Goal: Information Seeking & Learning: Learn about a topic

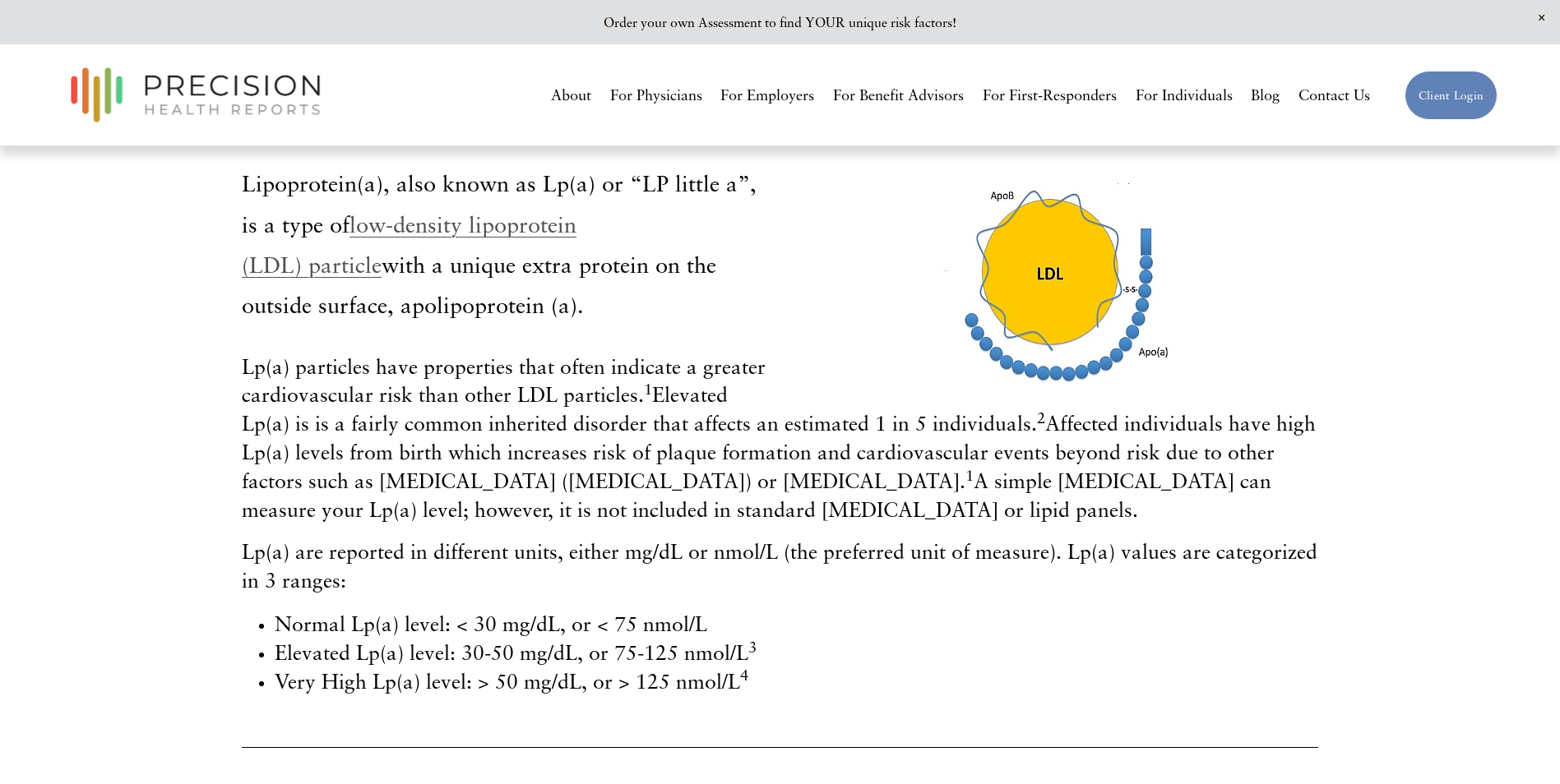
scroll to position [329, 0]
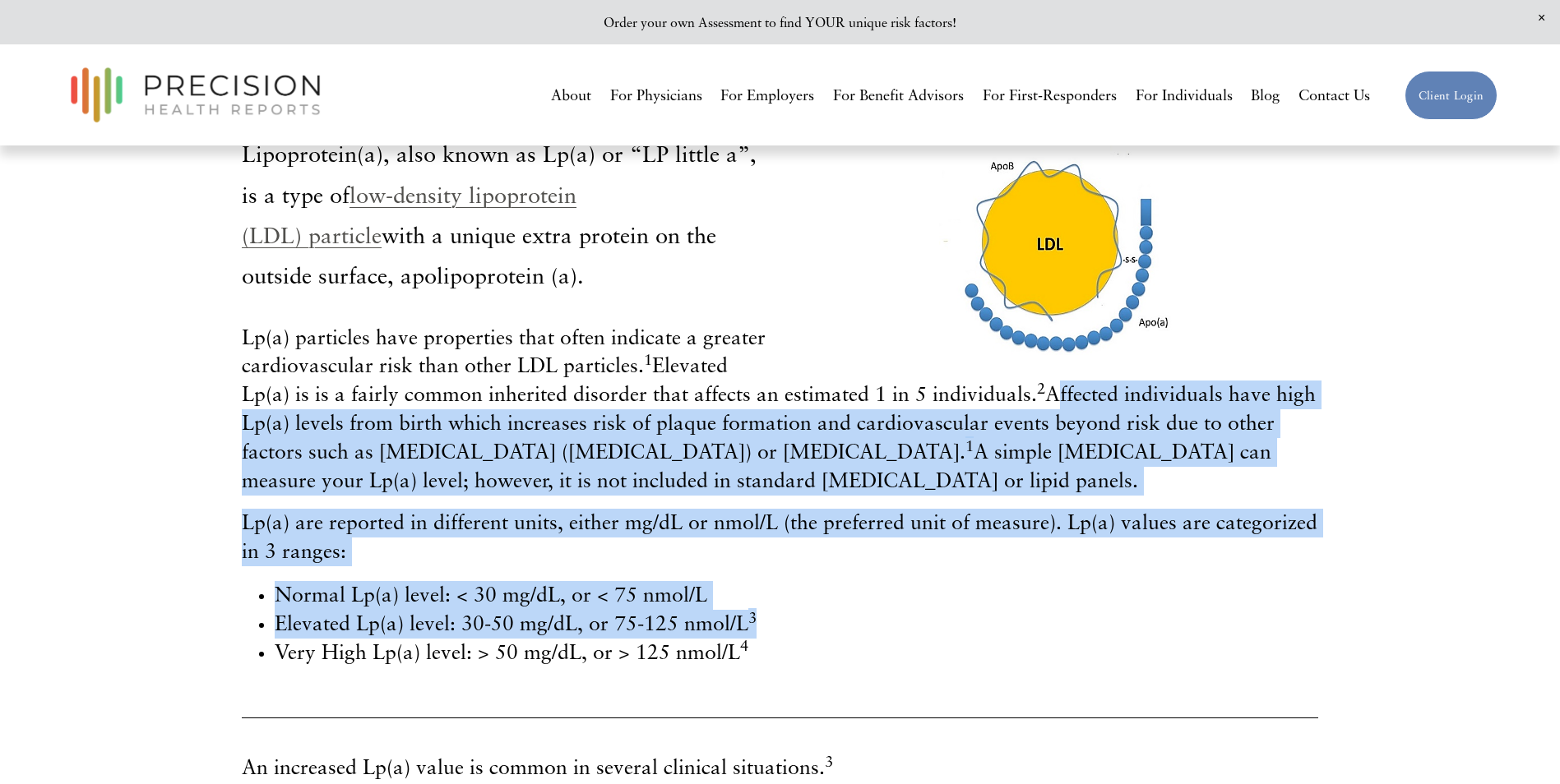
drag, startPoint x: 1047, startPoint y: 402, endPoint x: 855, endPoint y: 612, distance: 284.5
click at [855, 612] on div "Lp(a) particles have properties that often indicate a greater cardiovascular ri…" at bounding box center [780, 496] width 1076 height 344
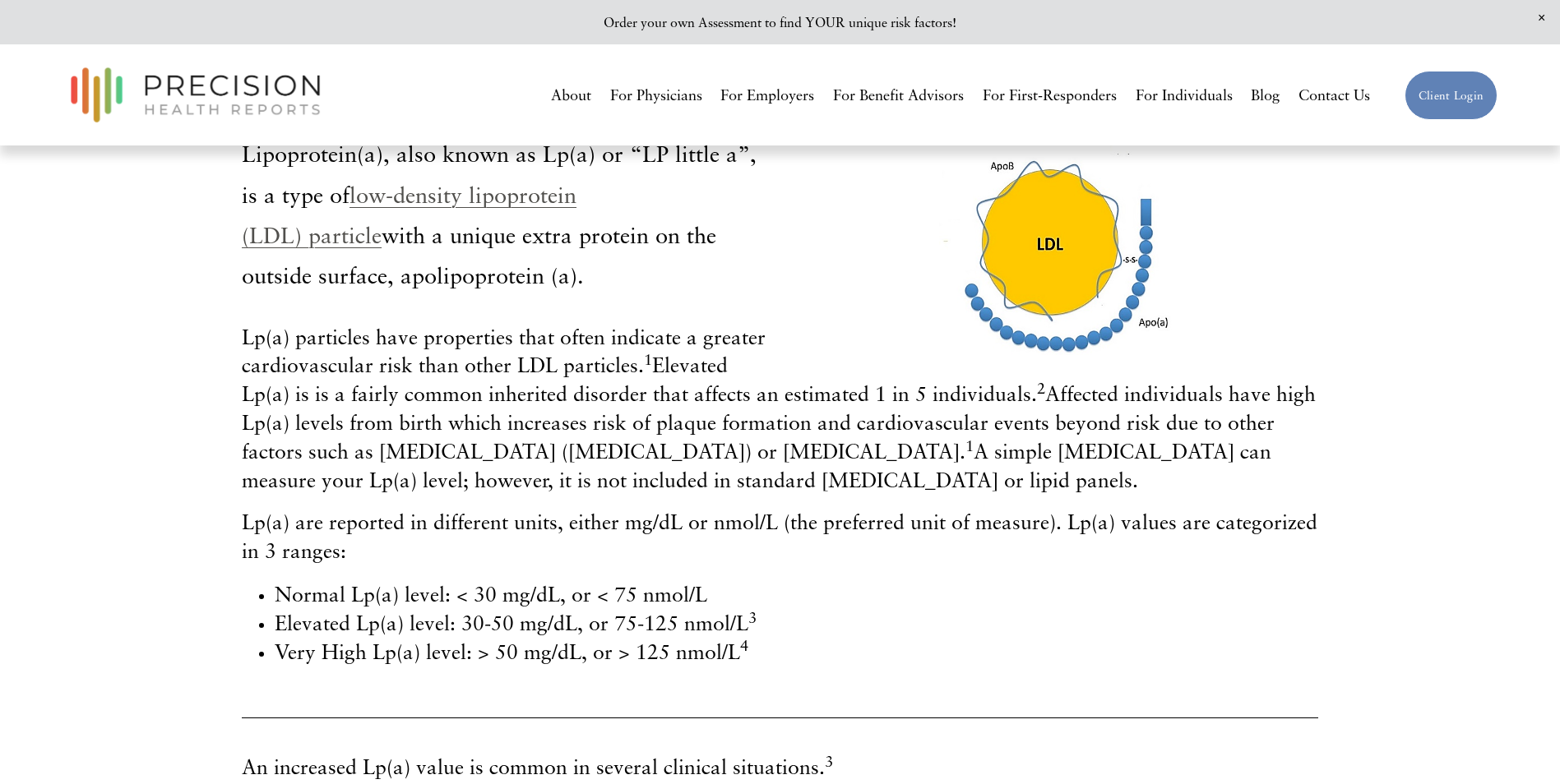
drag, startPoint x: 855, startPoint y: 612, endPoint x: 805, endPoint y: 678, distance: 82.8
click at [805, 678] on div "Lp(a) particles have properties that often indicate a greater cardiovascular ri…" at bounding box center [780, 503] width 1104 height 386
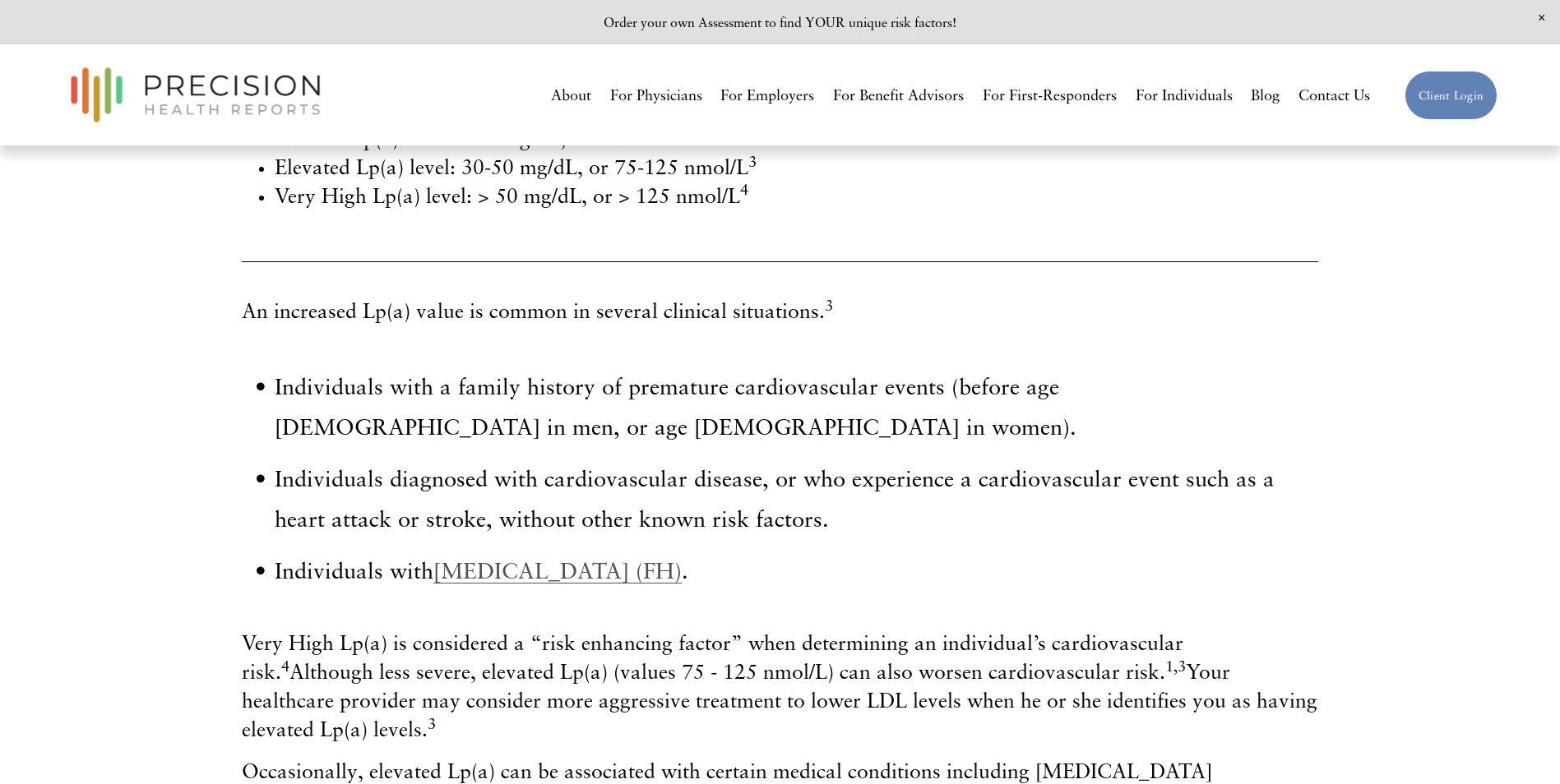
scroll to position [822, 0]
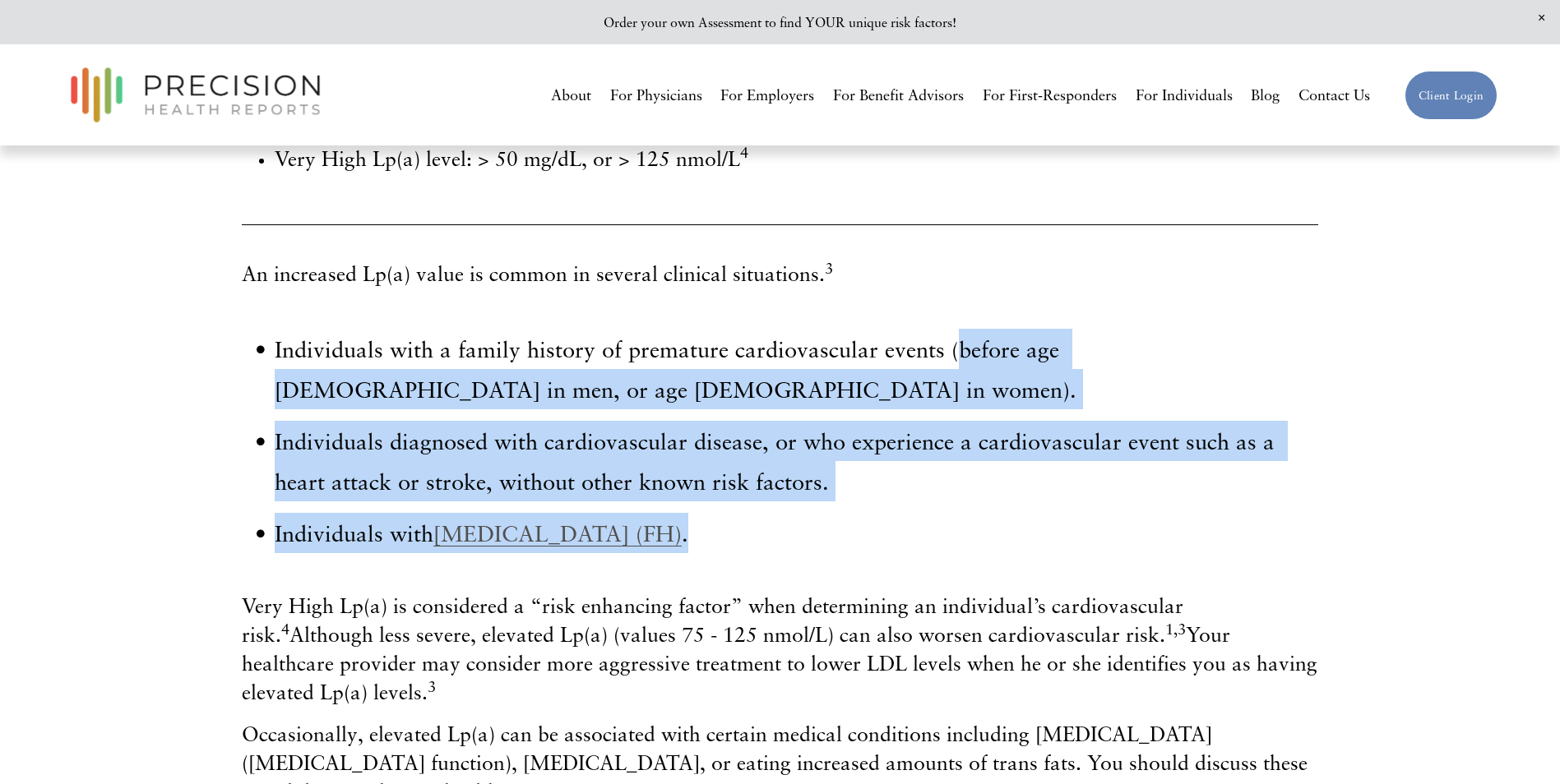
drag, startPoint x: 951, startPoint y: 351, endPoint x: 869, endPoint y: 547, distance: 212.5
click at [869, 547] on ul "Individuals with a family history of premature cardiovascular events (before ag…" at bounding box center [780, 441] width 1076 height 225
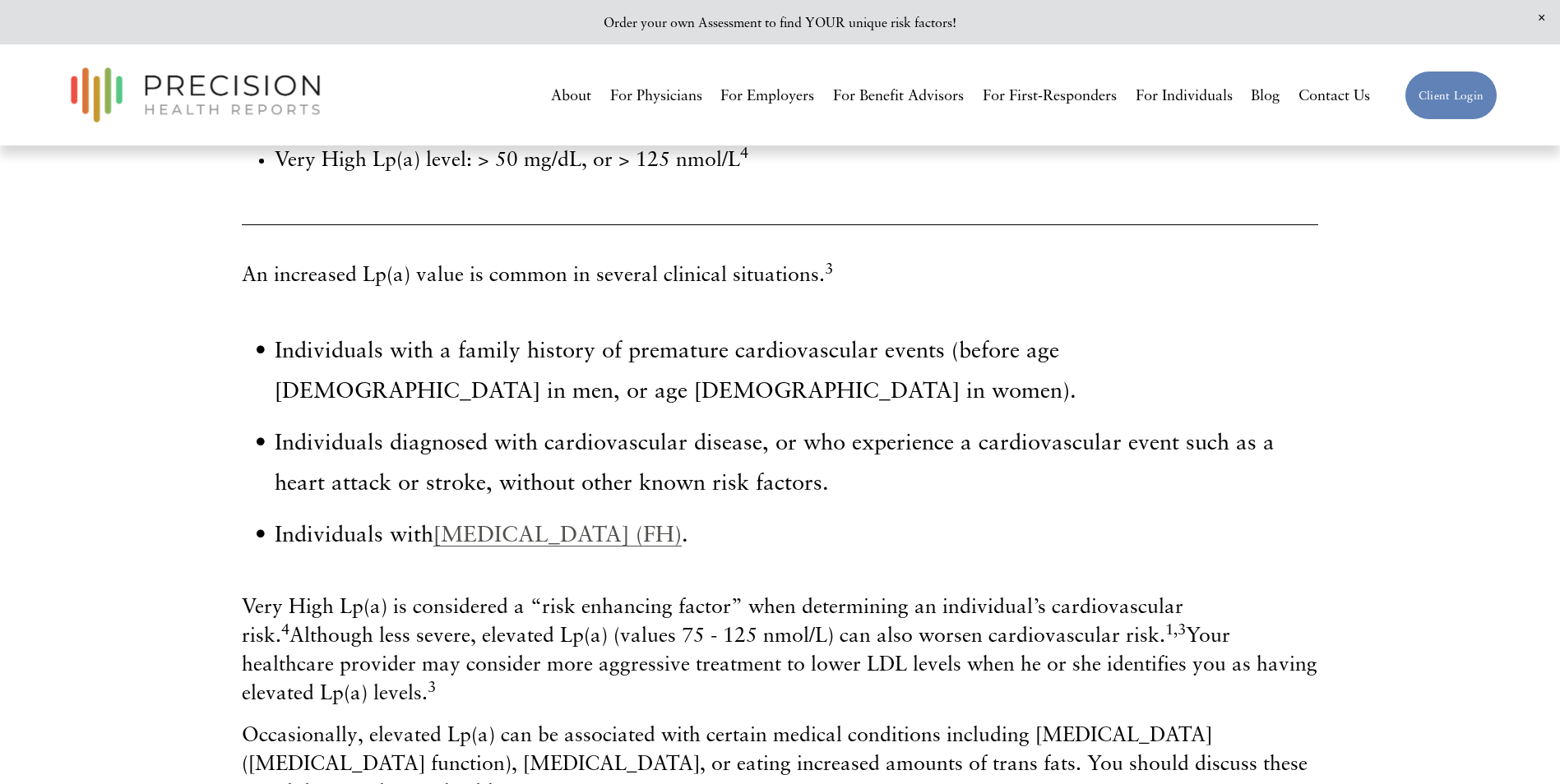
drag, startPoint x: 869, startPoint y: 547, endPoint x: 795, endPoint y: 612, distance: 98.5
click at [795, 612] on span "Very High Lp(a) is considered a “risk enhancing factor” when determining an ind…" at bounding box center [780, 649] width 1076 height 111
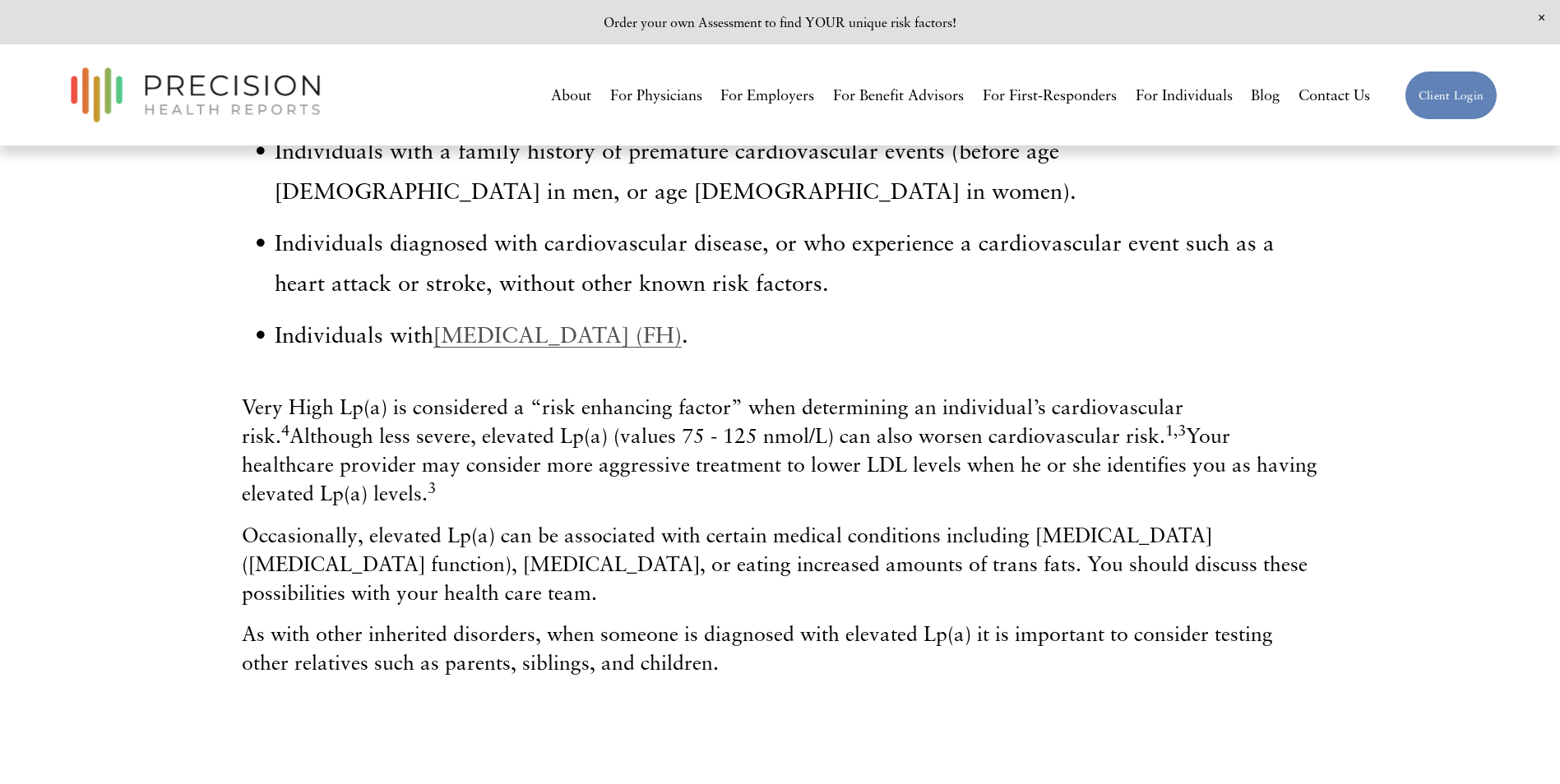
scroll to position [1069, 0]
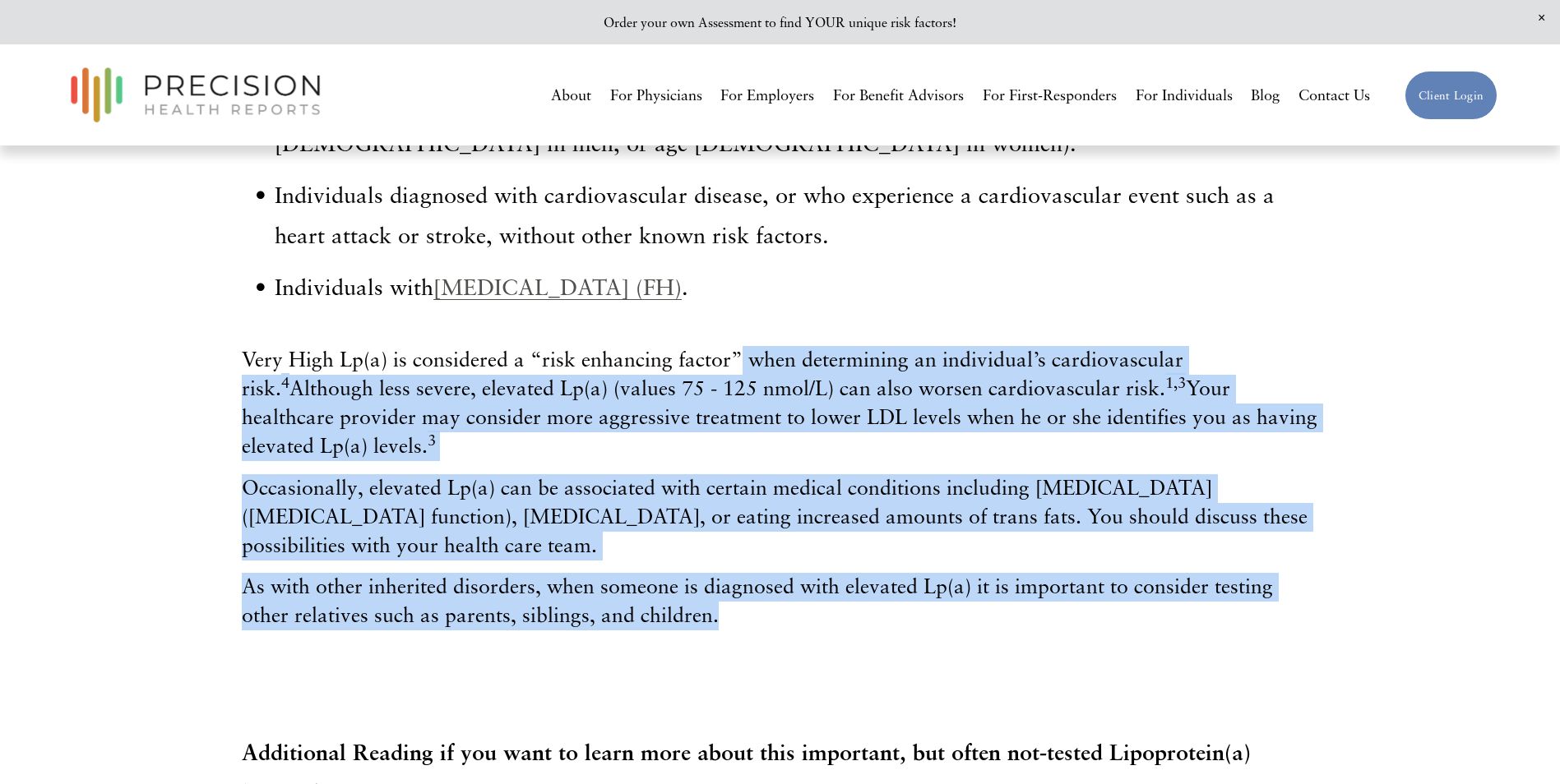
drag, startPoint x: 740, startPoint y: 362, endPoint x: 927, endPoint y: 601, distance: 303.5
click at [927, 601] on div "Very High Lp(a) is considered a “risk enhancing factor” when determining an ind…" at bounding box center [780, 488] width 1076 height 284
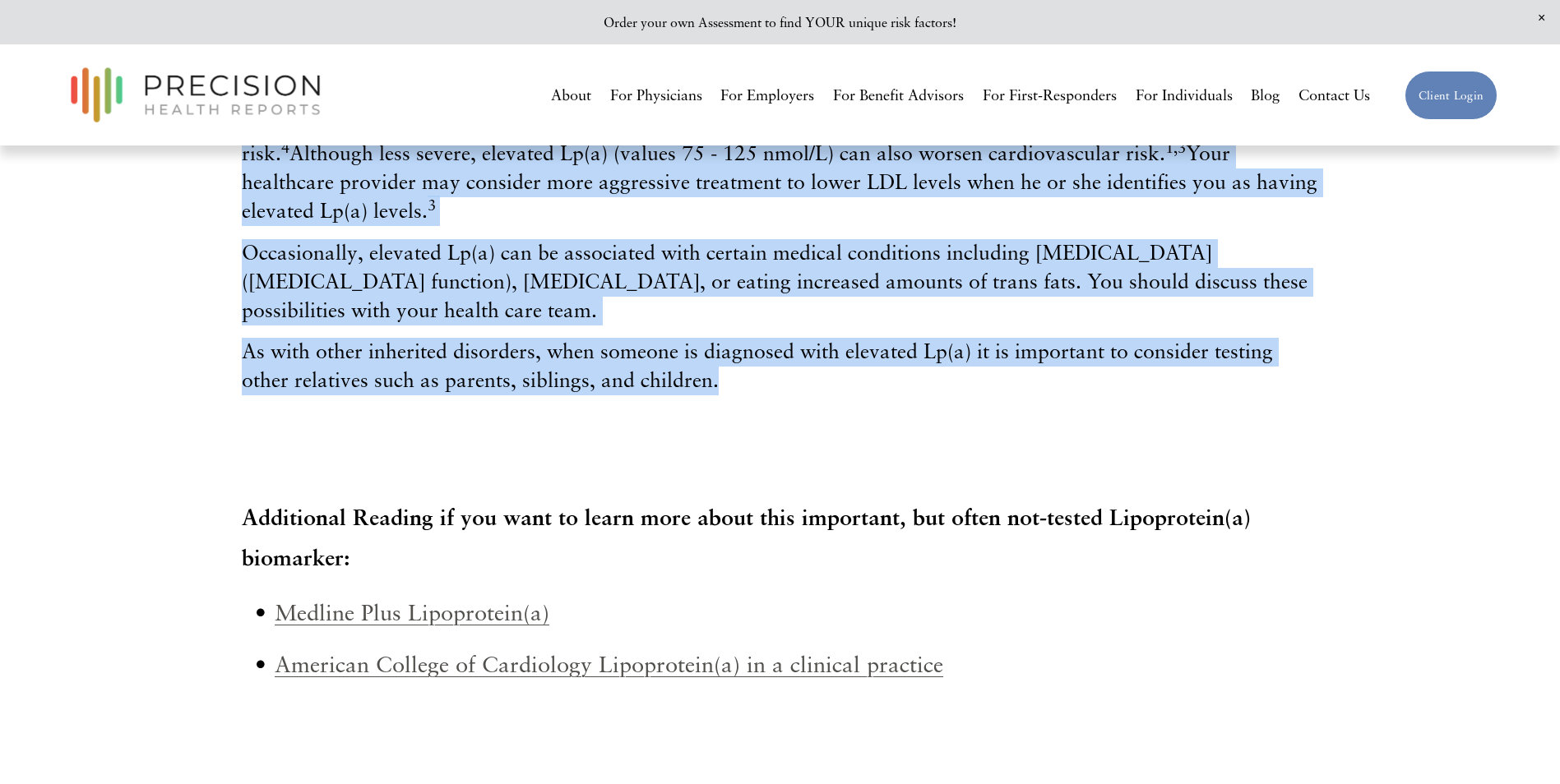
scroll to position [1315, 0]
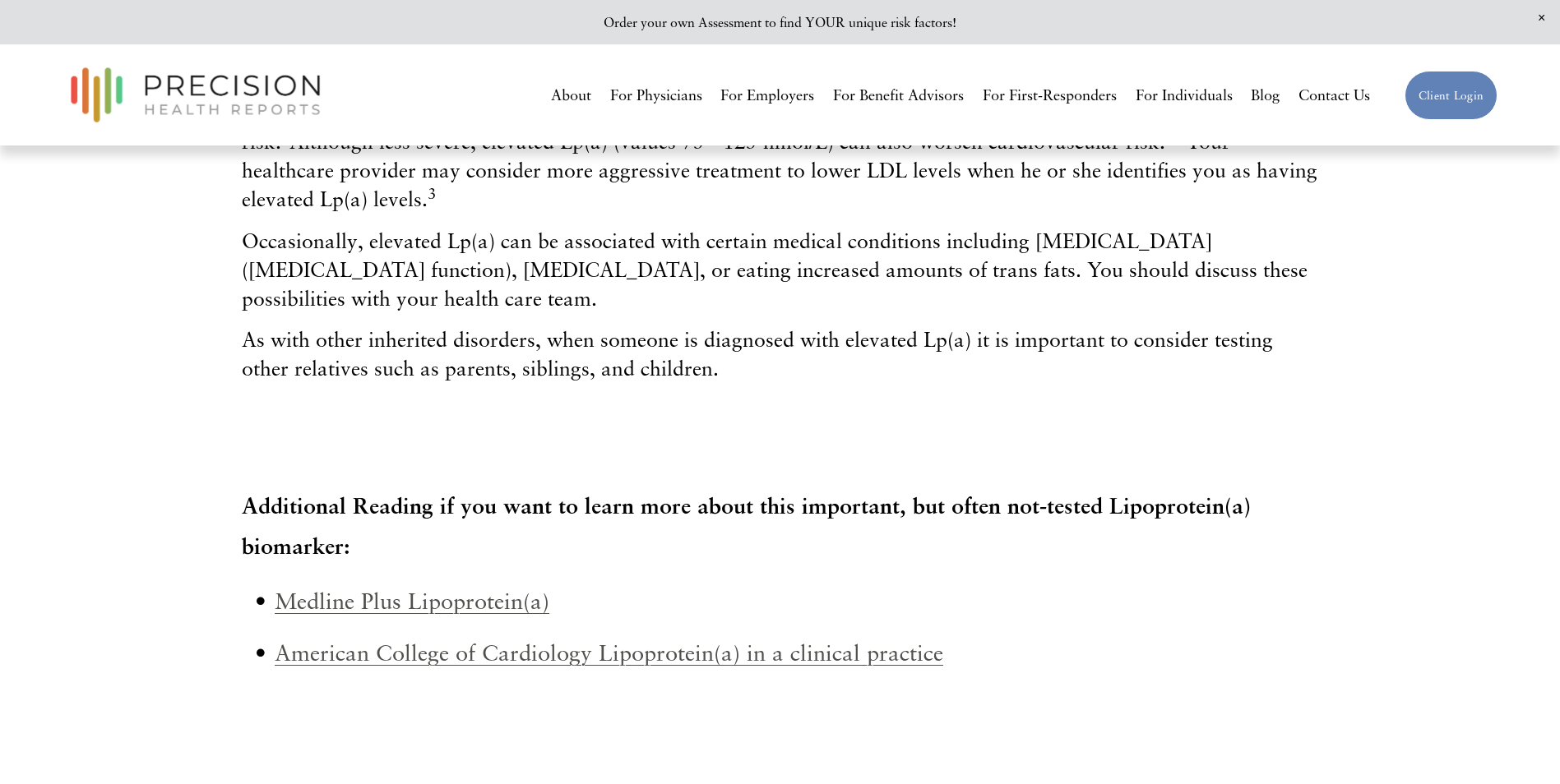
click at [570, 410] on div at bounding box center [780, 434] width 1104 height 72
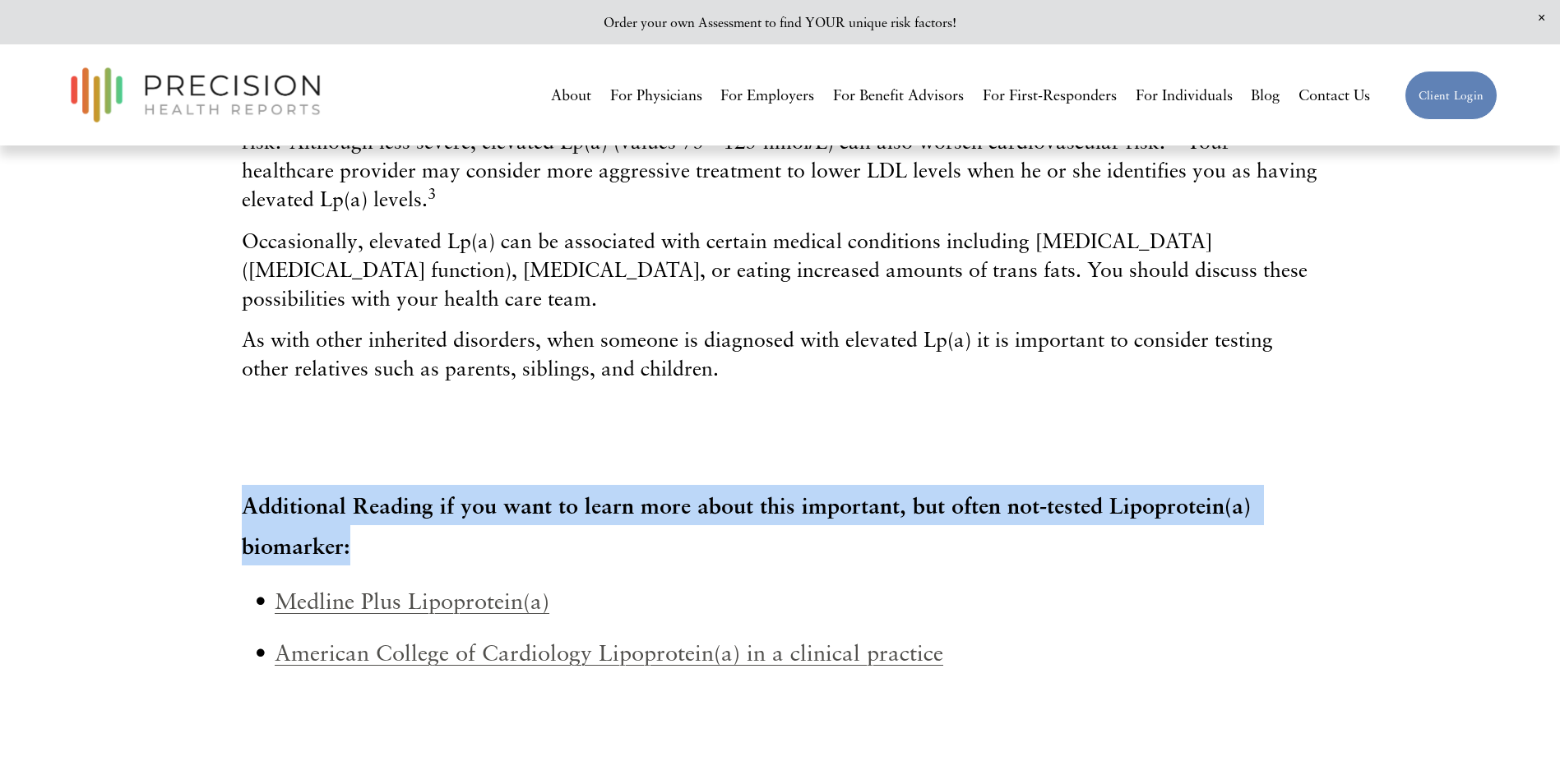
drag, startPoint x: 476, startPoint y: 535, endPoint x: 214, endPoint y: 475, distance: 268.8
click at [214, 475] on div "What You Should Know about High / Very High Lipoprotein (a) Lipoprotein(a), als…" at bounding box center [780, 54] width 1560 height 2416
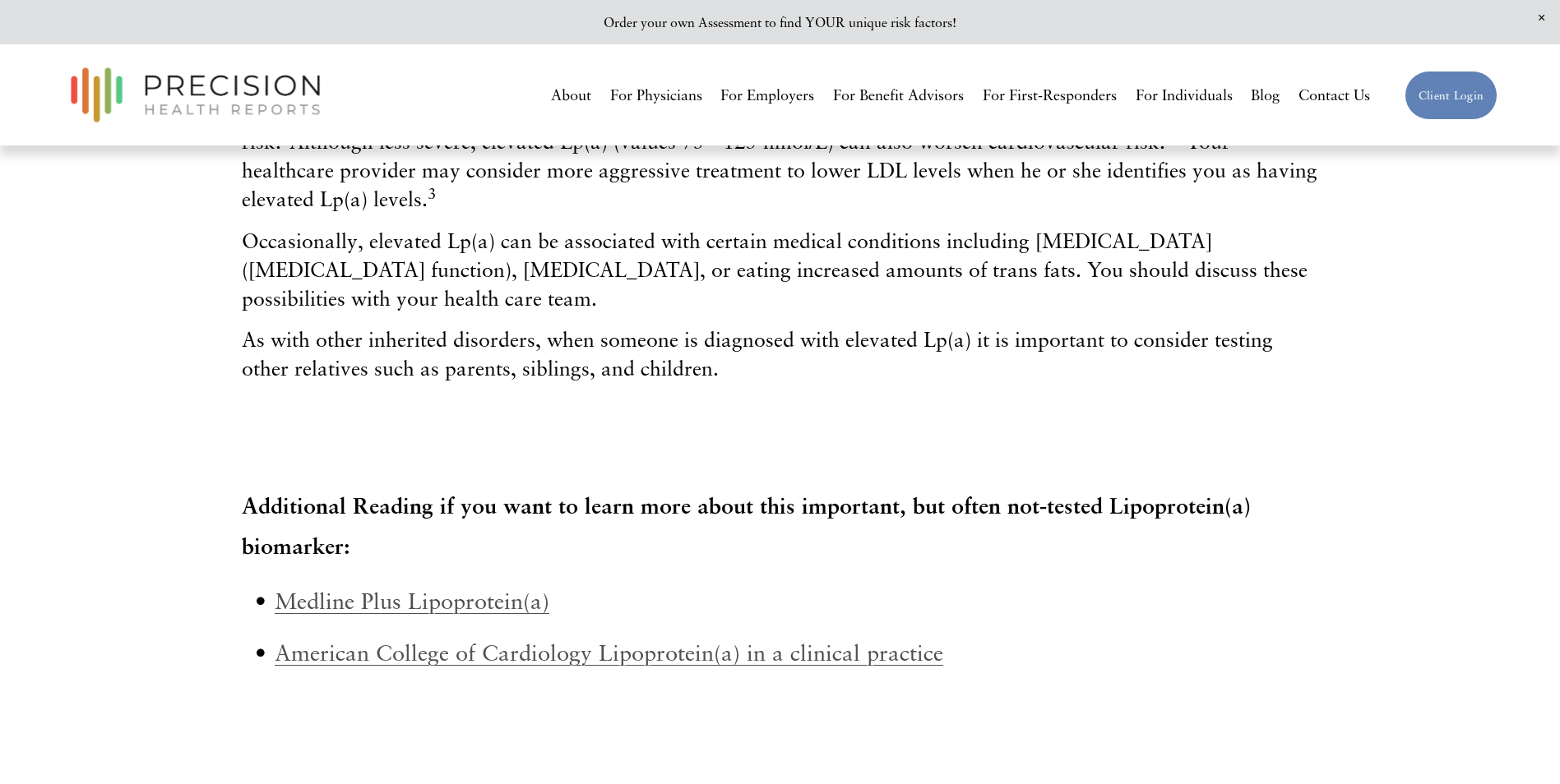
drag, startPoint x: 214, startPoint y: 475, endPoint x: 136, endPoint y: 381, distance: 122.1
click at [136, 381] on div "What You Should Know about High / Very High Lipoprotein (a) Lipoprotein(a), als…" at bounding box center [780, 54] width 1560 height 2416
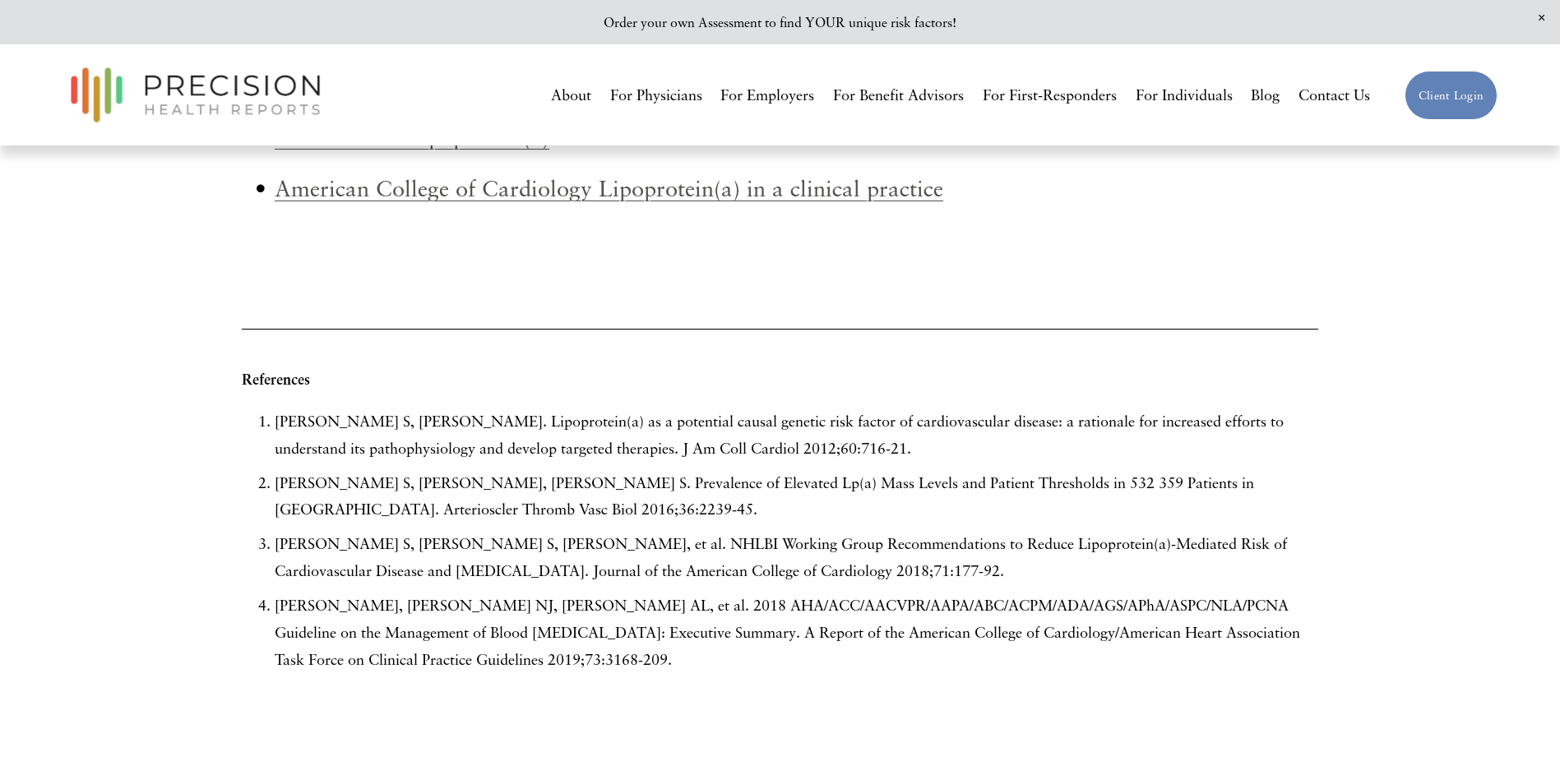
scroll to position [1808, 0]
